Goal: Find specific page/section: Find specific page/section

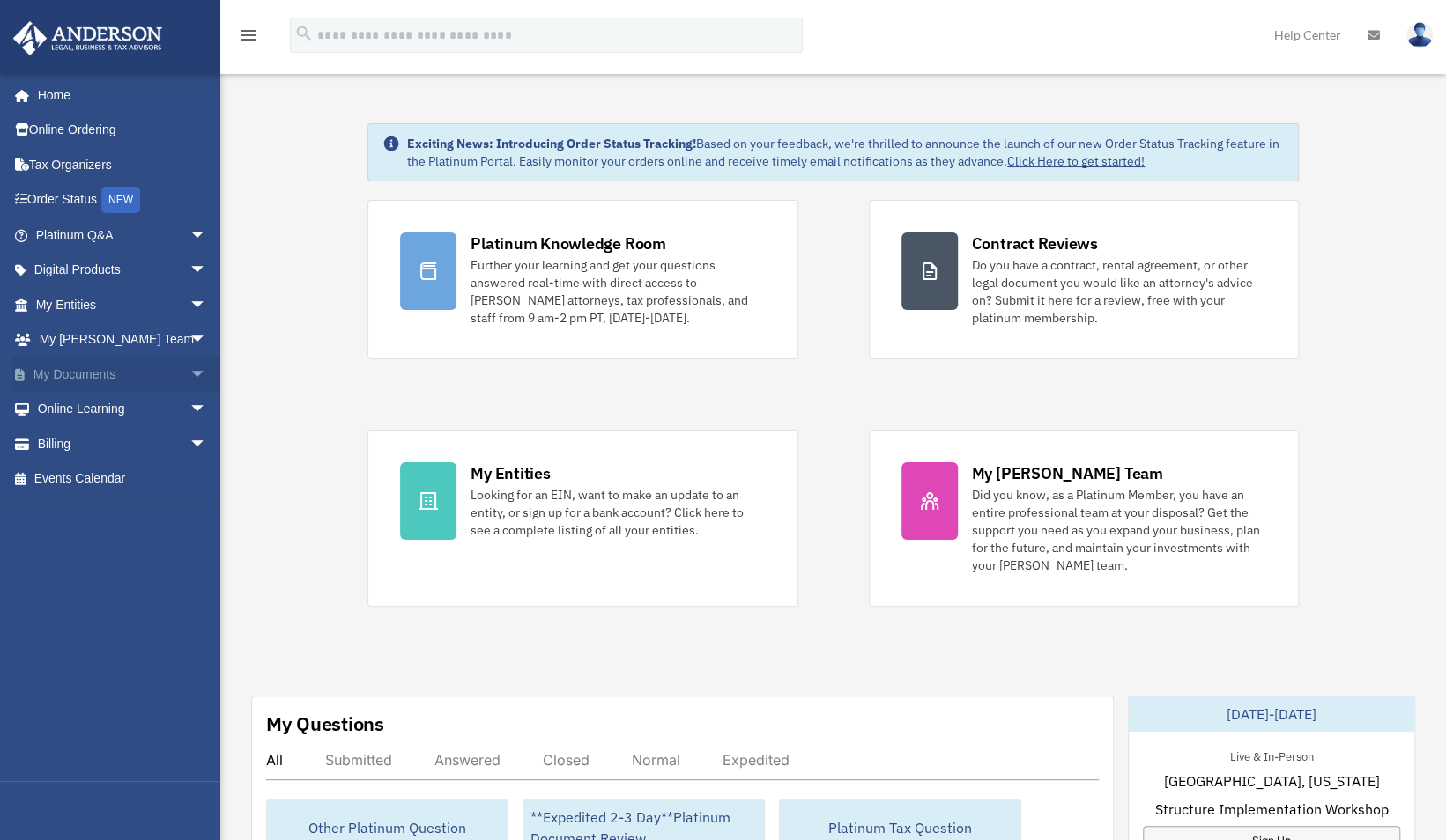
click at [79, 372] on link "My Documents arrow_drop_down" at bounding box center [123, 374] width 222 height 35
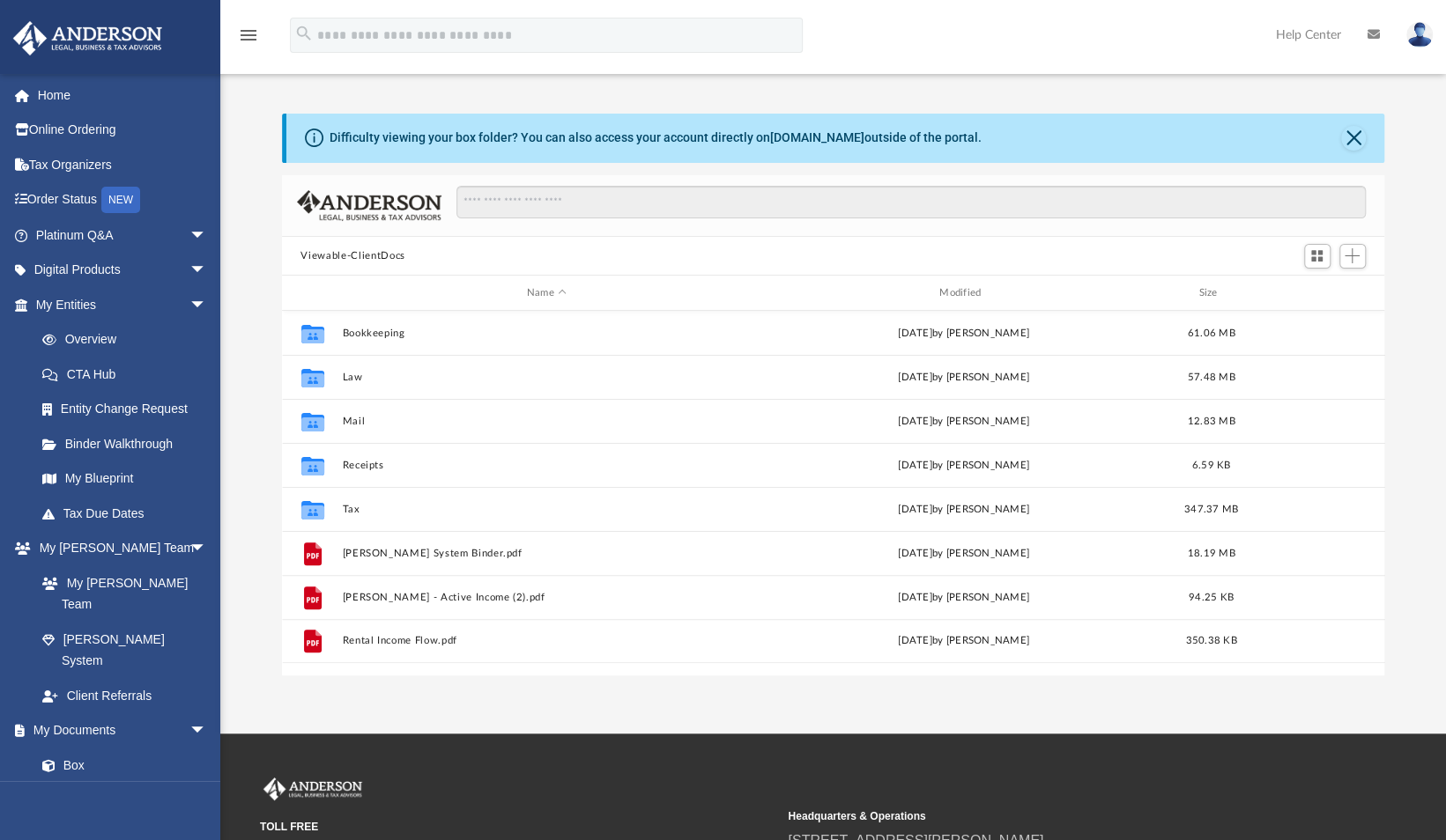
scroll to position [387, 1089]
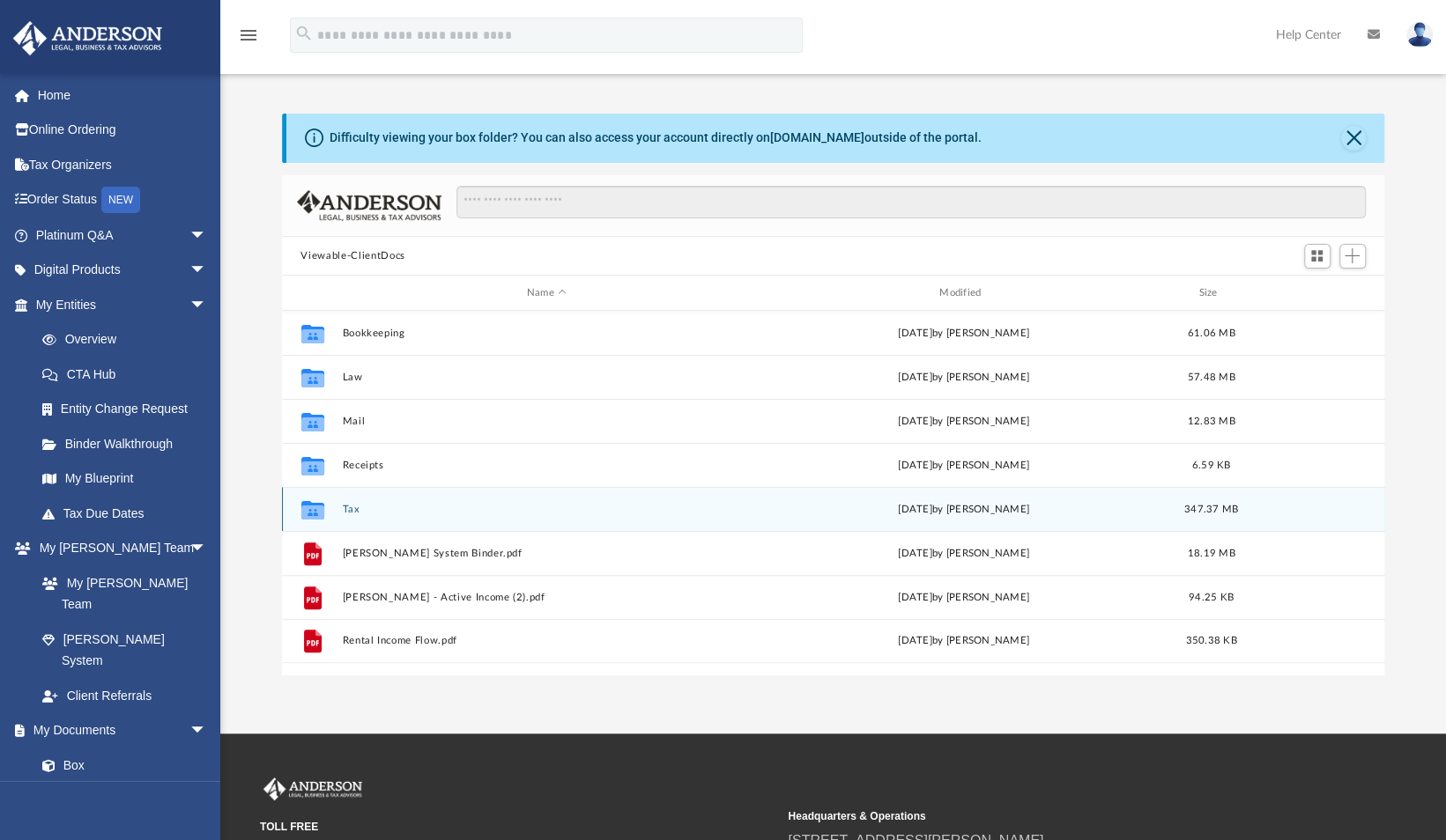
click at [535, 508] on button "Tax" at bounding box center [547, 509] width 409 height 11
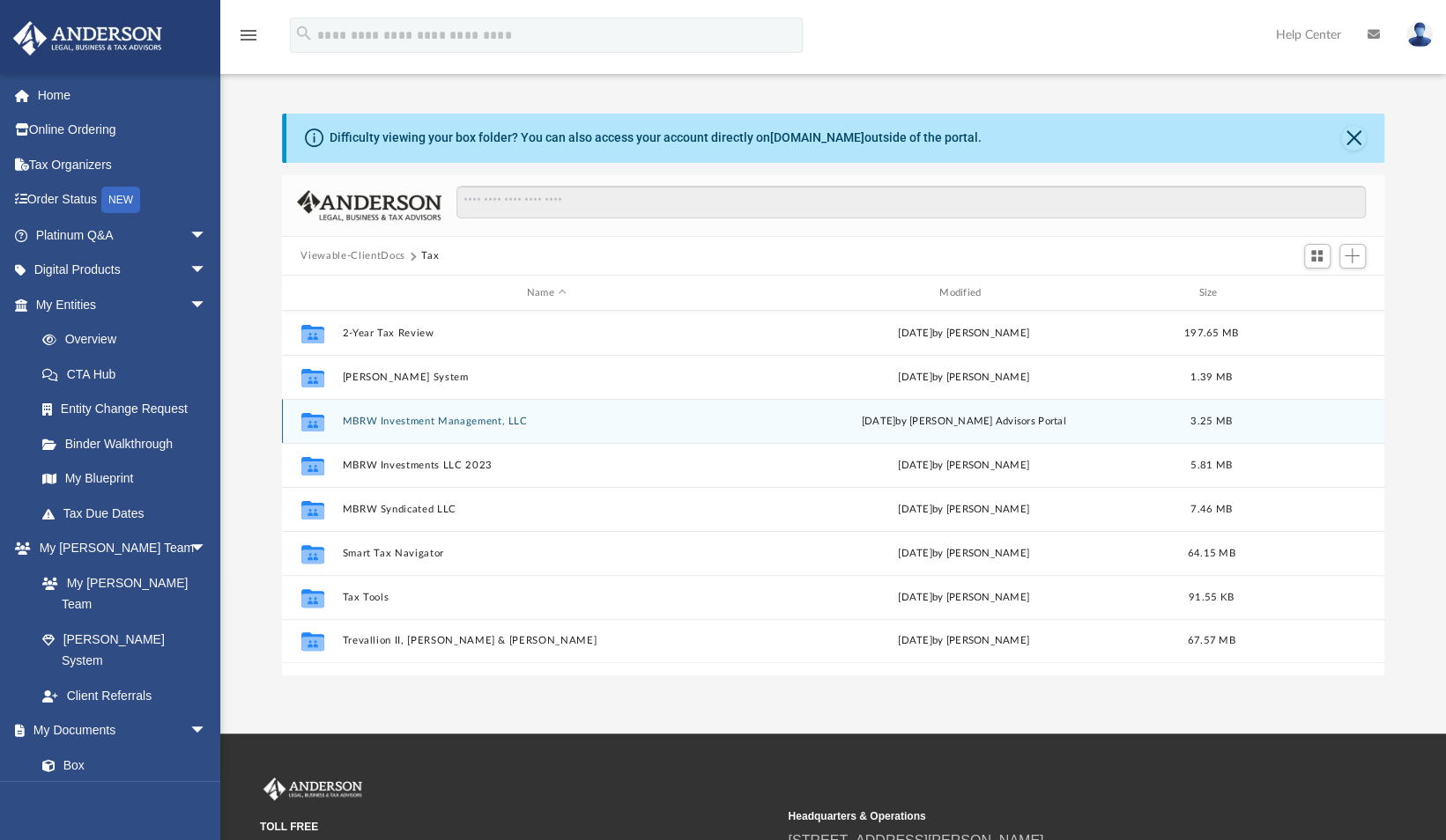
click at [458, 417] on button "MBRW Investment Management, LLC" at bounding box center [547, 421] width 409 height 11
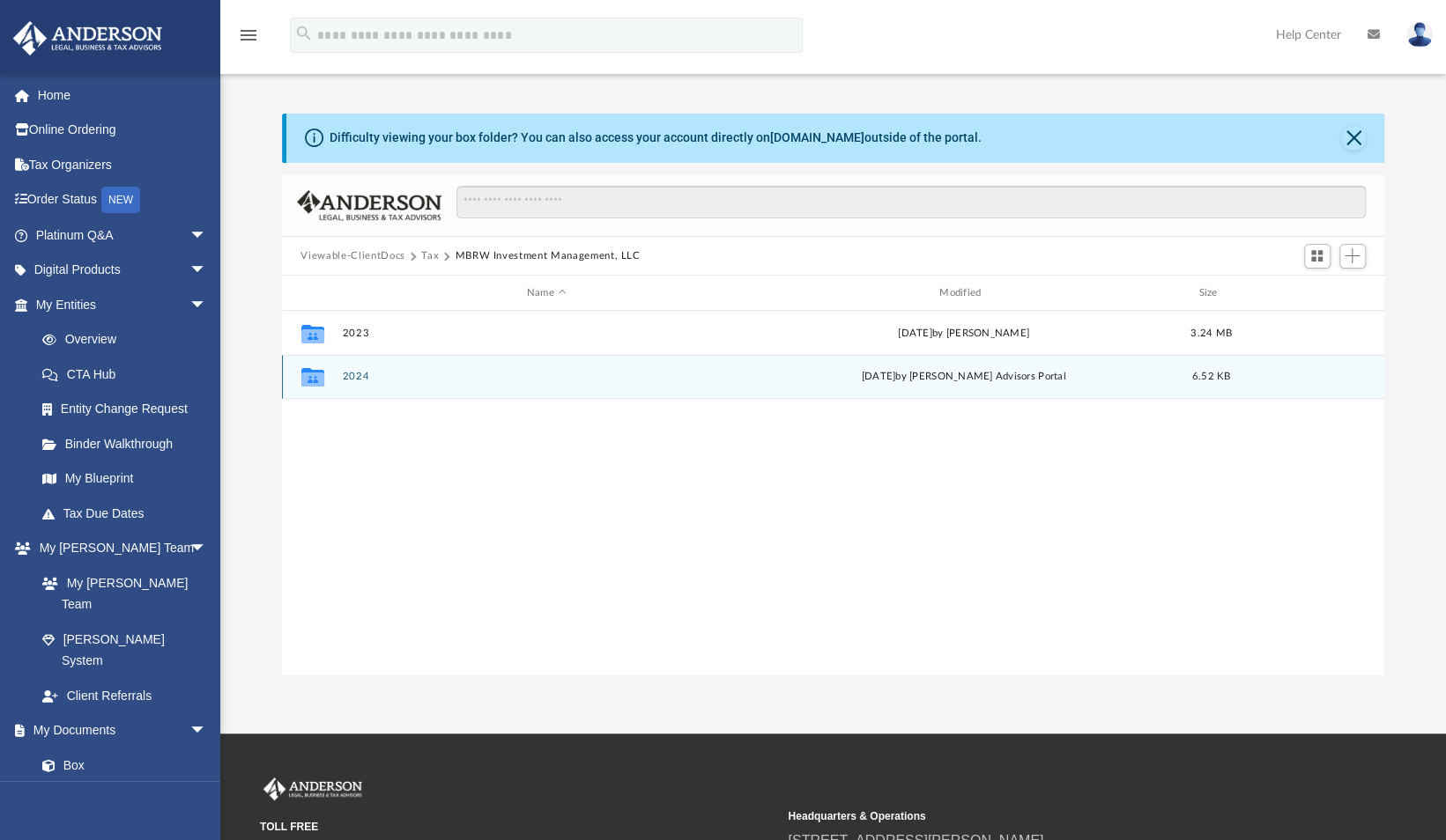
click at [456, 372] on button "2024" at bounding box center [547, 377] width 409 height 11
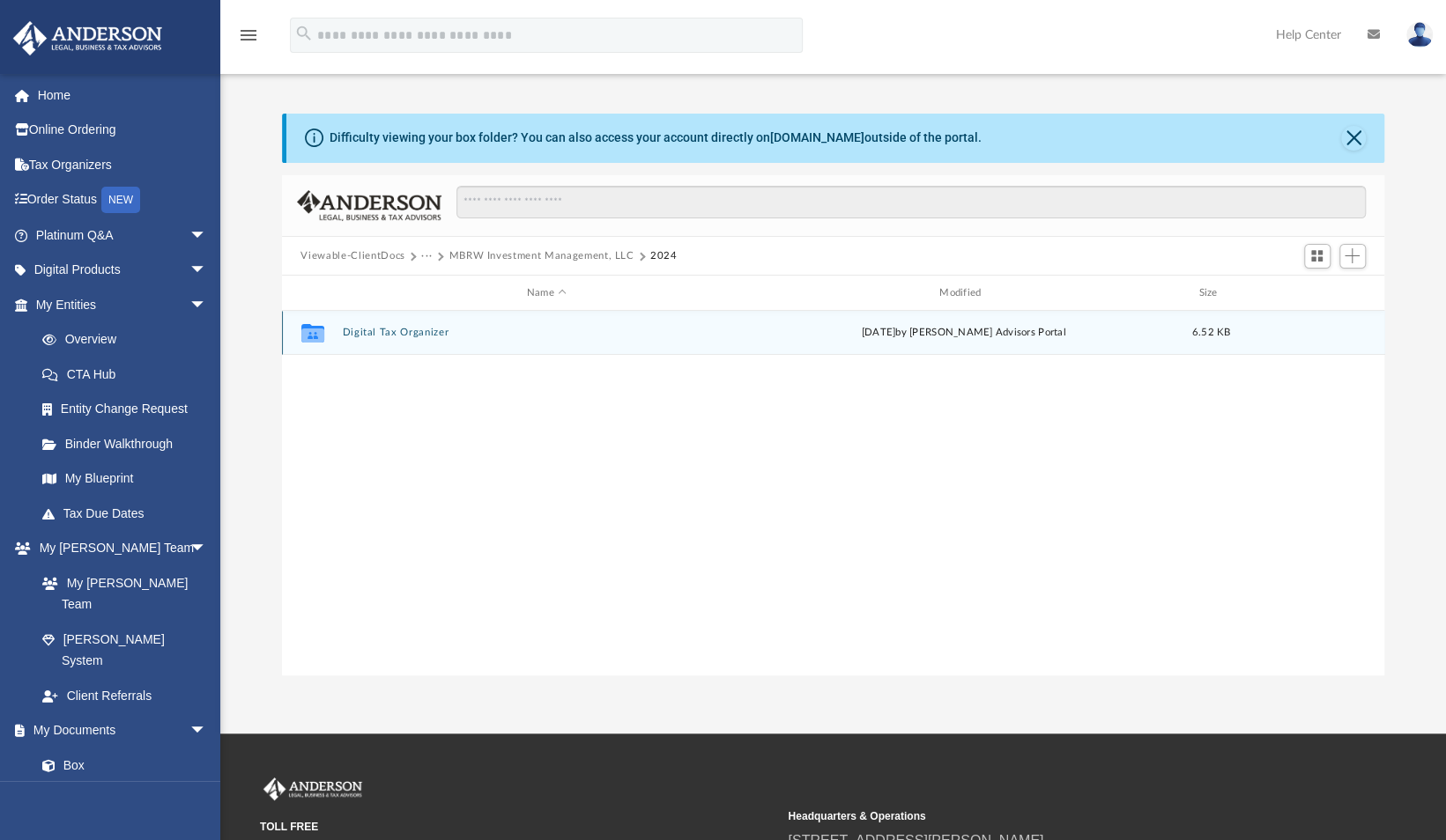
click at [405, 328] on button "Digital Tax Organizer" at bounding box center [547, 332] width 409 height 11
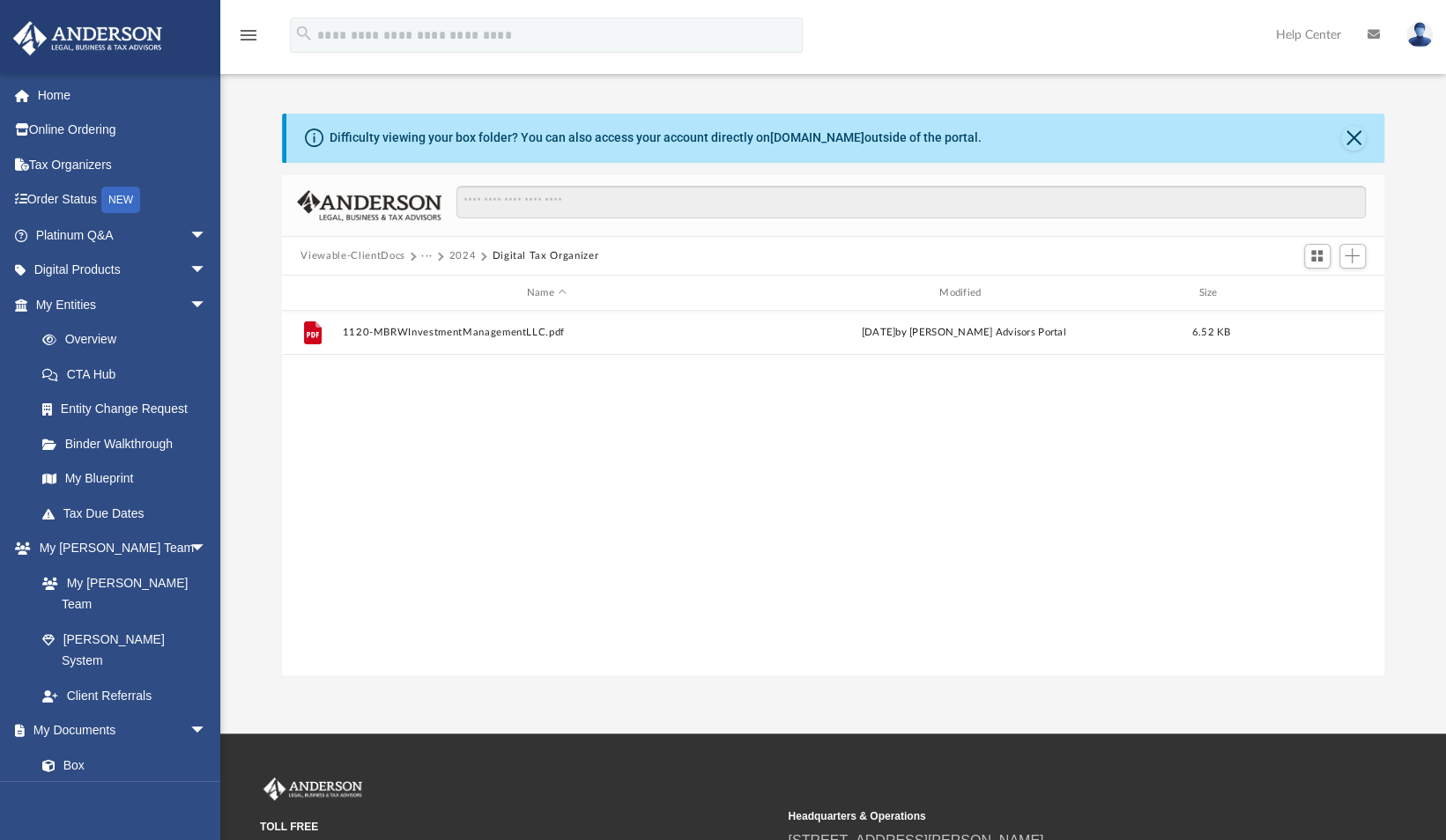
click at [462, 251] on button "2024" at bounding box center [461, 256] width 27 height 16
click at [484, 257] on button "MBRW Investment Management, LLC" at bounding box center [540, 256] width 185 height 16
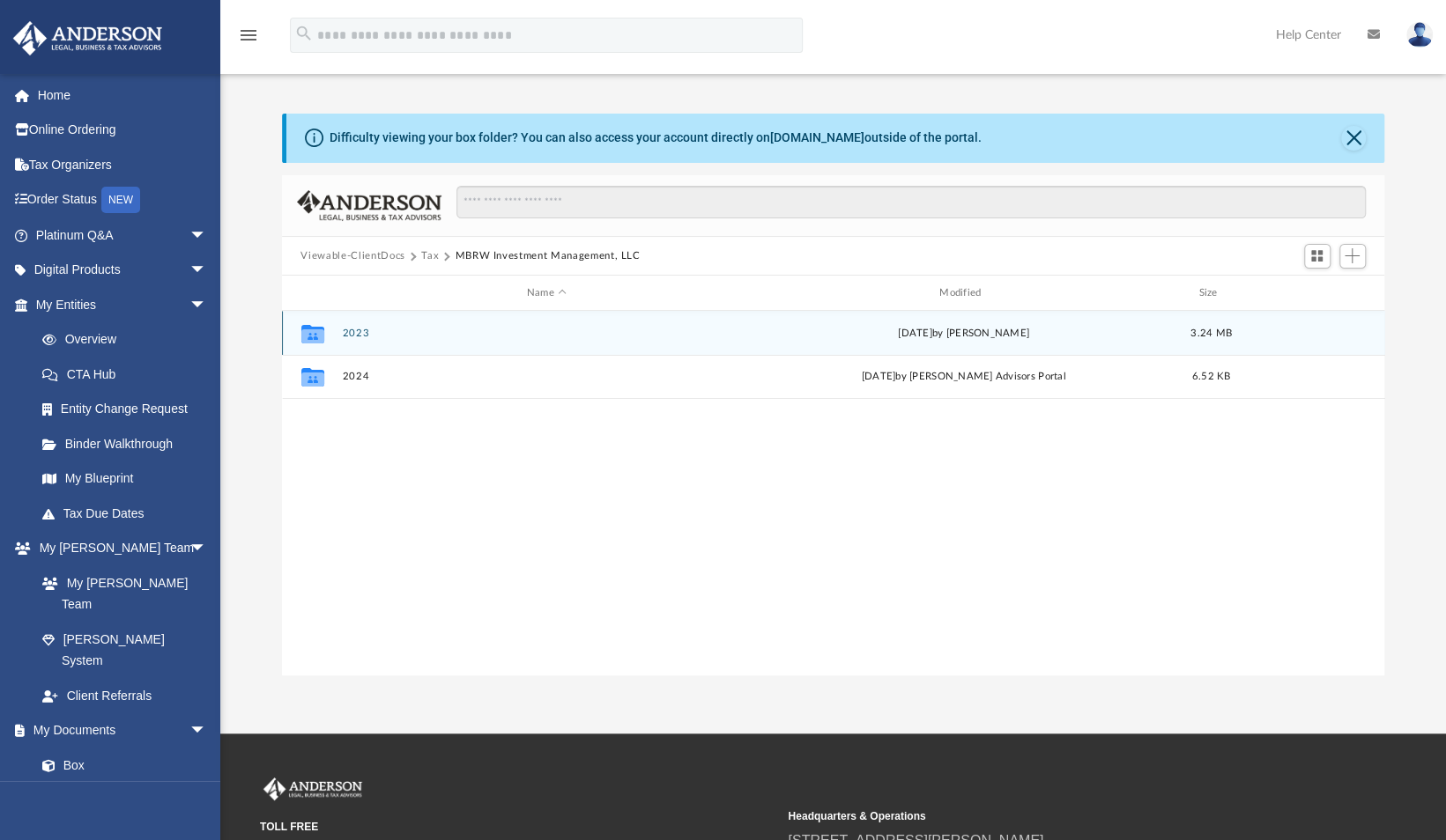
click at [444, 333] on button "2023" at bounding box center [547, 332] width 409 height 11
